Goal: Navigation & Orientation: Find specific page/section

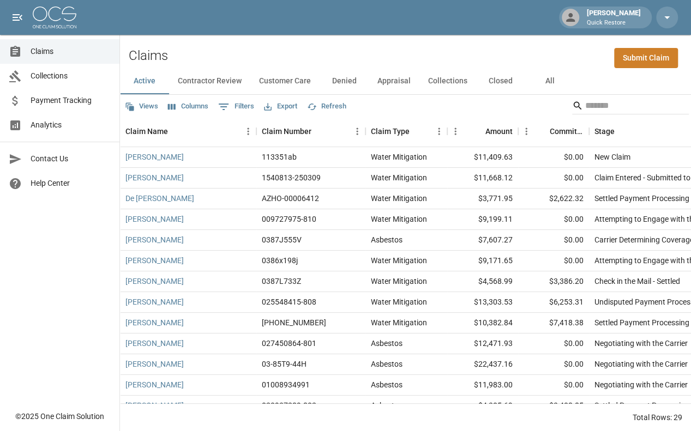
click at [154, 91] on button "Active" at bounding box center [144, 81] width 49 height 26
click at [57, 62] on link "Claims" at bounding box center [59, 51] width 119 height 25
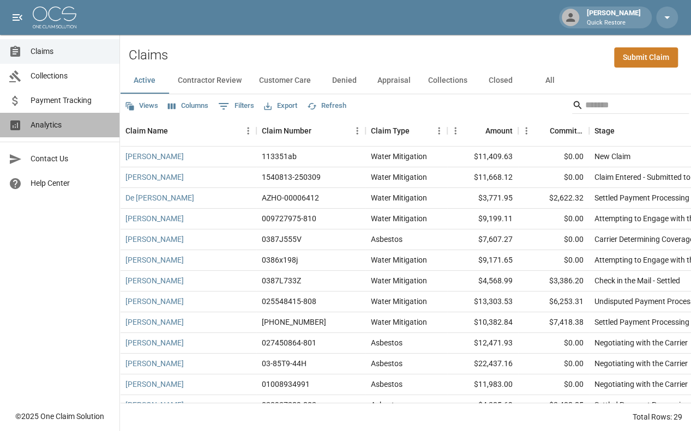
click at [58, 124] on span "Analytics" at bounding box center [71, 124] width 80 height 11
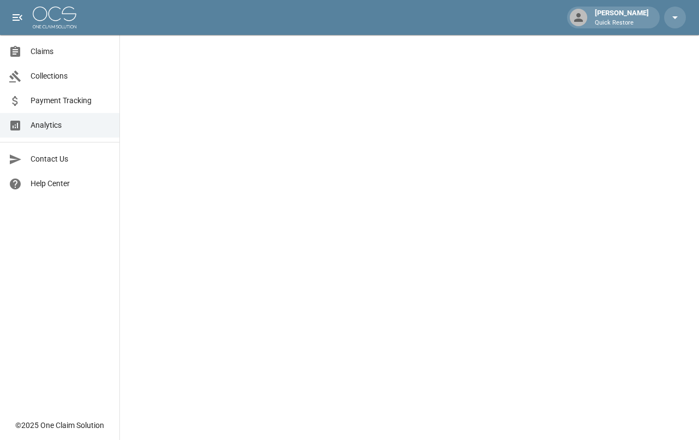
click at [76, 51] on span "Claims" at bounding box center [71, 51] width 80 height 11
